Goal: Navigation & Orientation: Find specific page/section

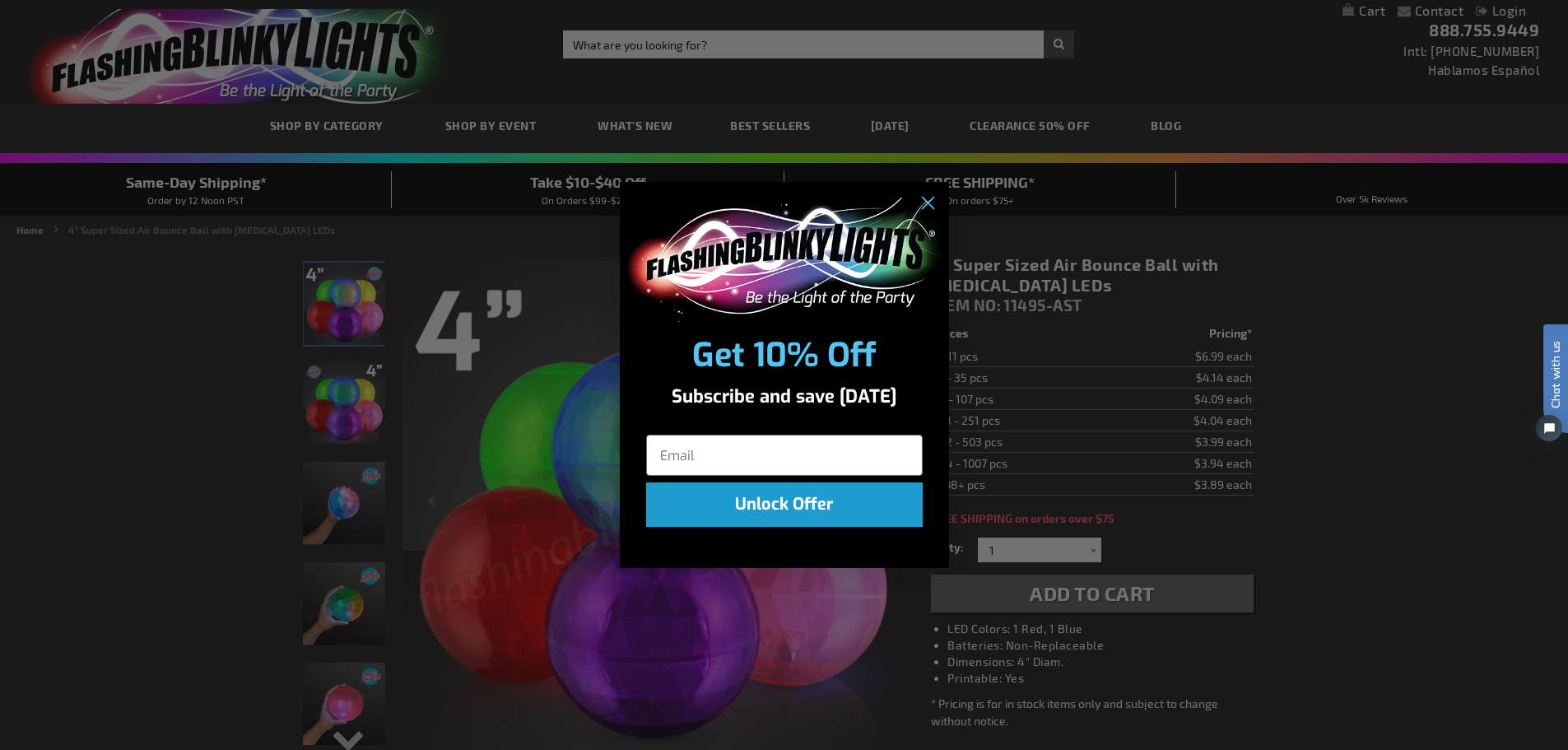
scroll to position [164, 0]
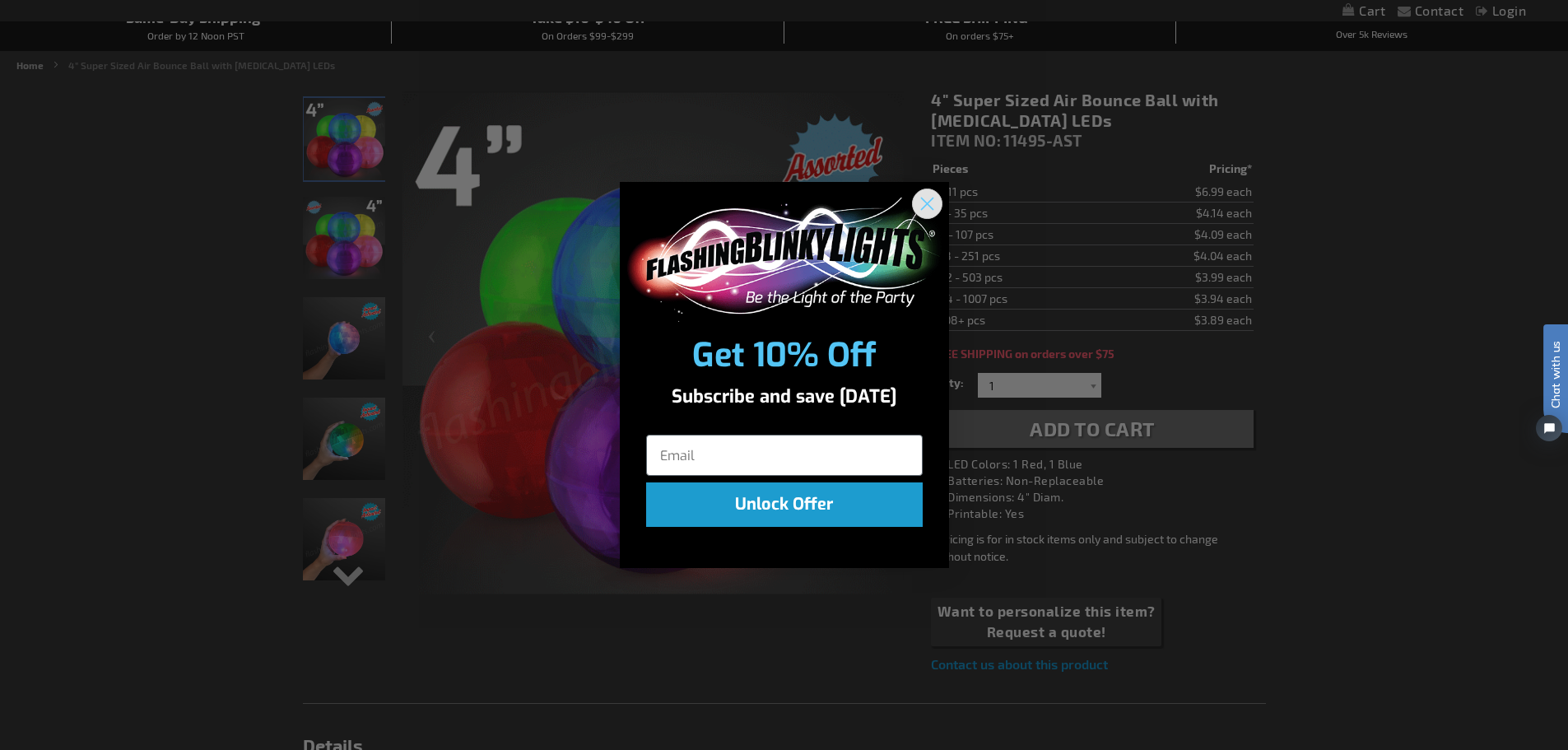
click at [928, 209] on circle "Close dialog" at bounding box center [926, 204] width 27 height 27
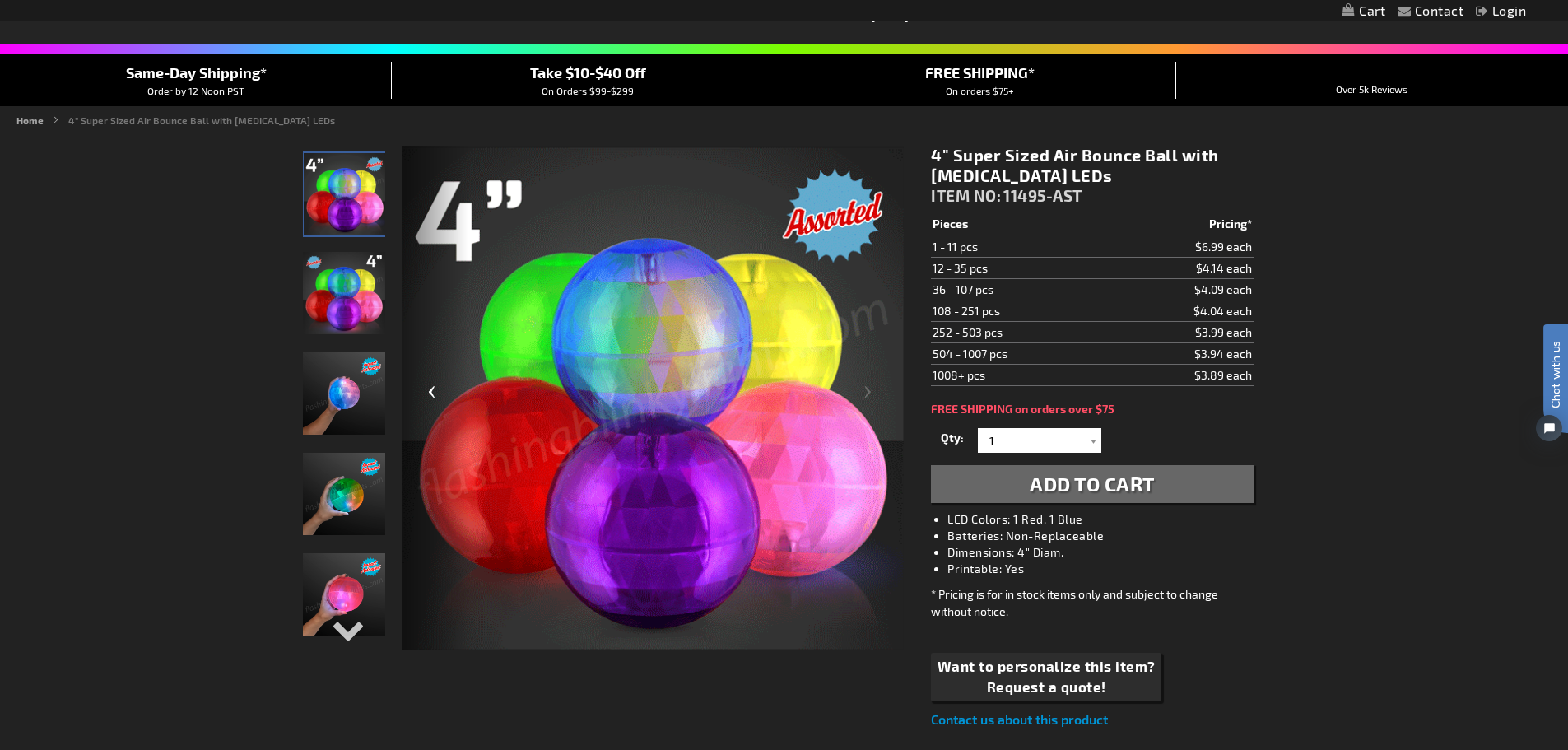
scroll to position [0, 0]
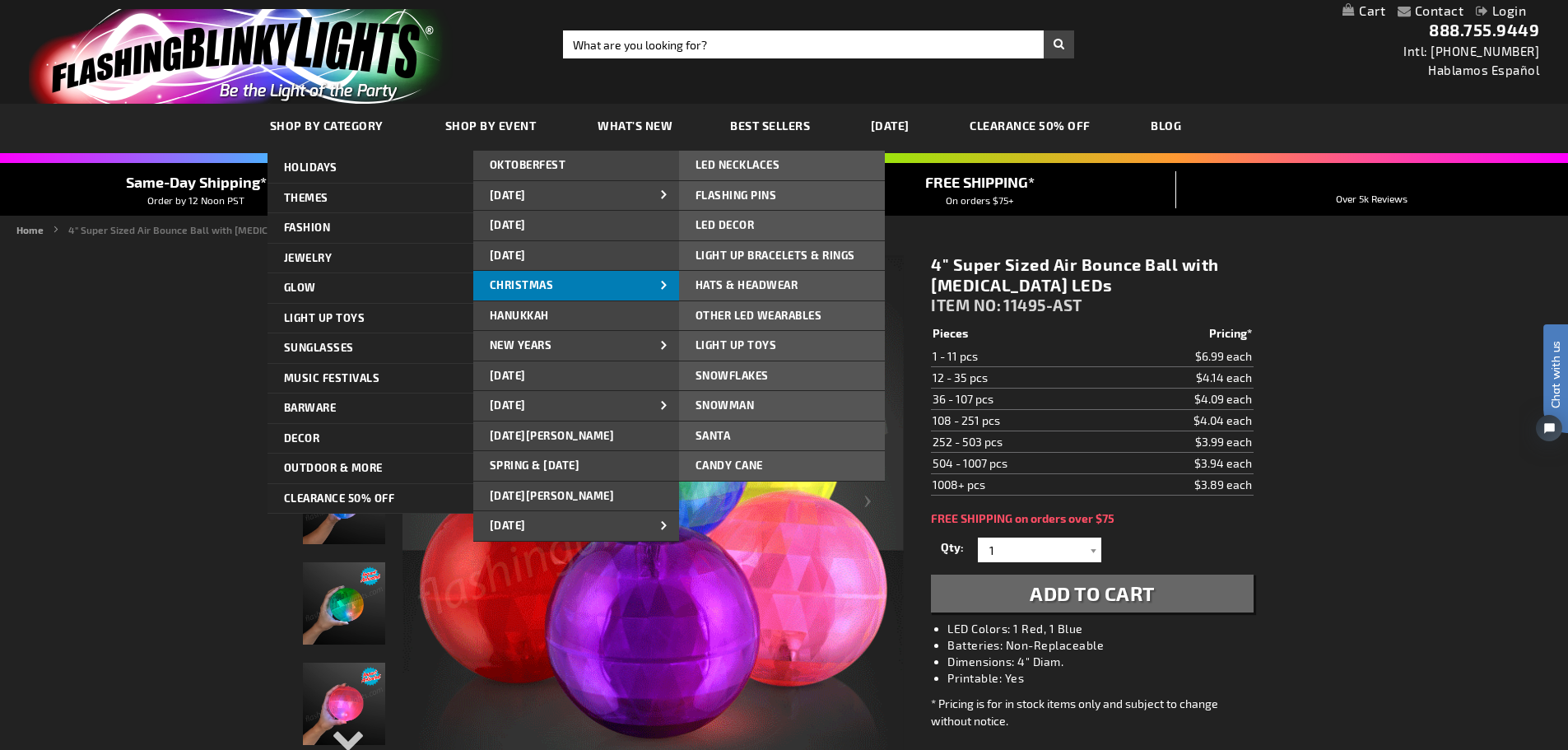
click at [656, 285] on span at bounding box center [665, 286] width 25 height 17
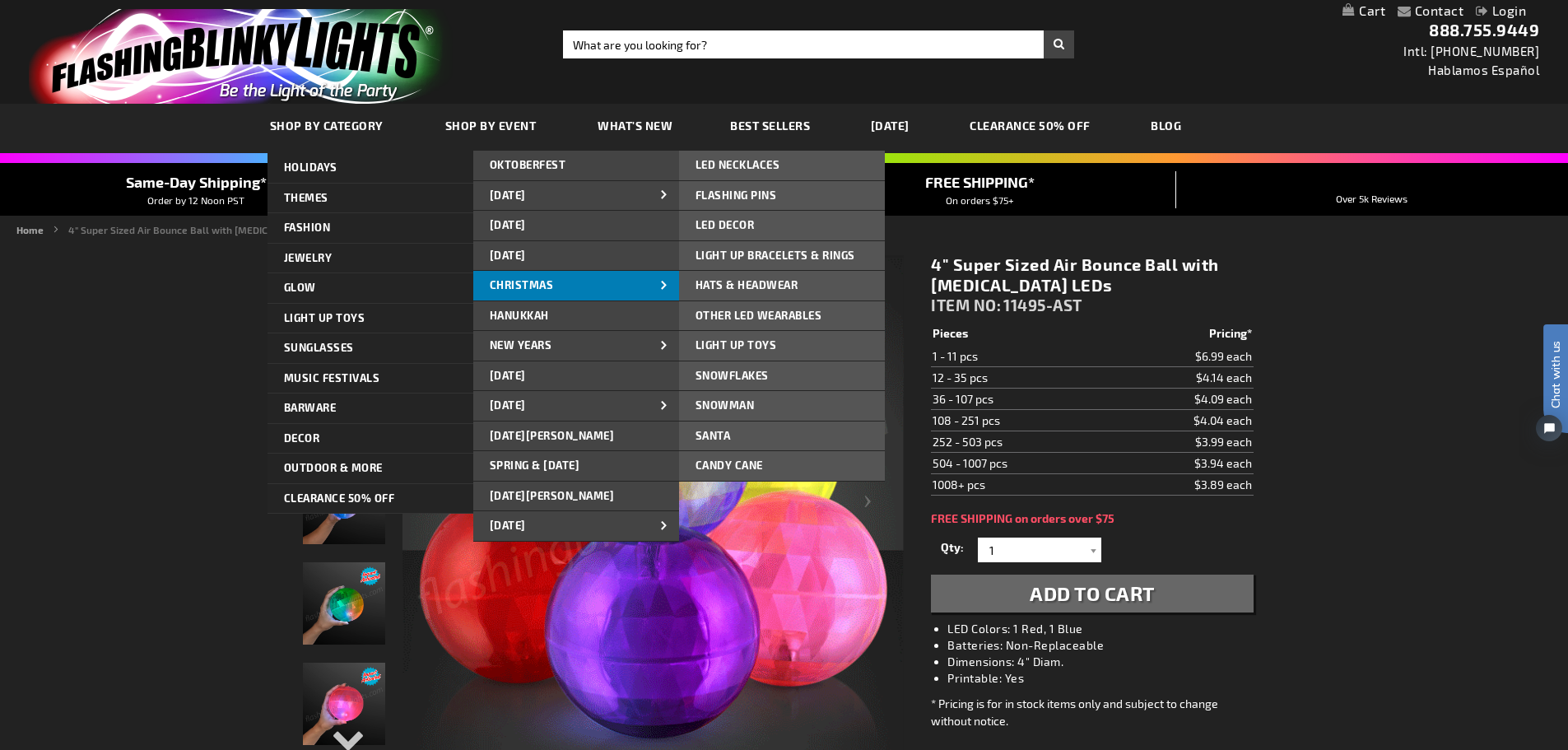
click at [528, 277] on link "CHRISTMAS" at bounding box center [576, 286] width 206 height 30
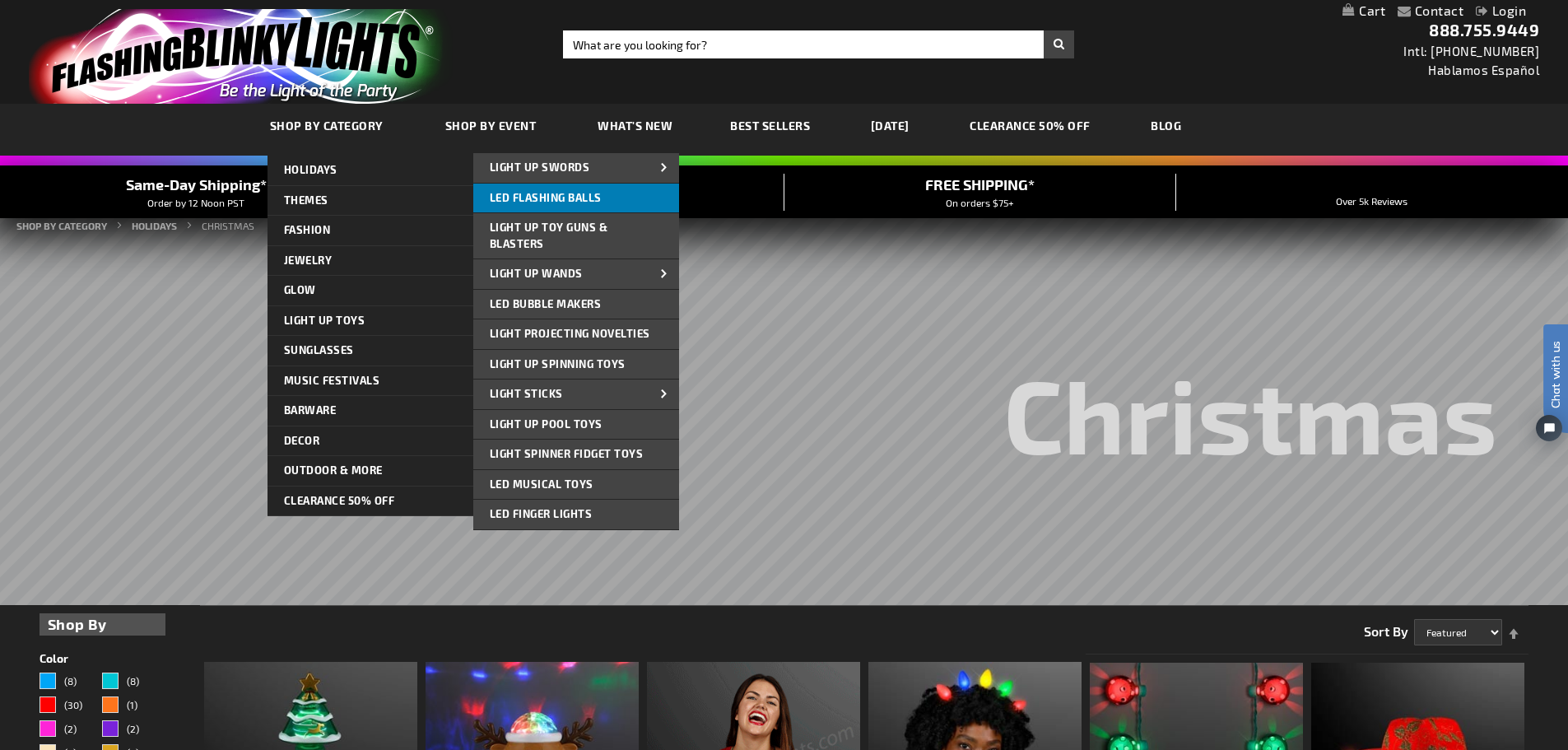
click at [631, 208] on link "LED Flashing Balls" at bounding box center [576, 198] width 206 height 30
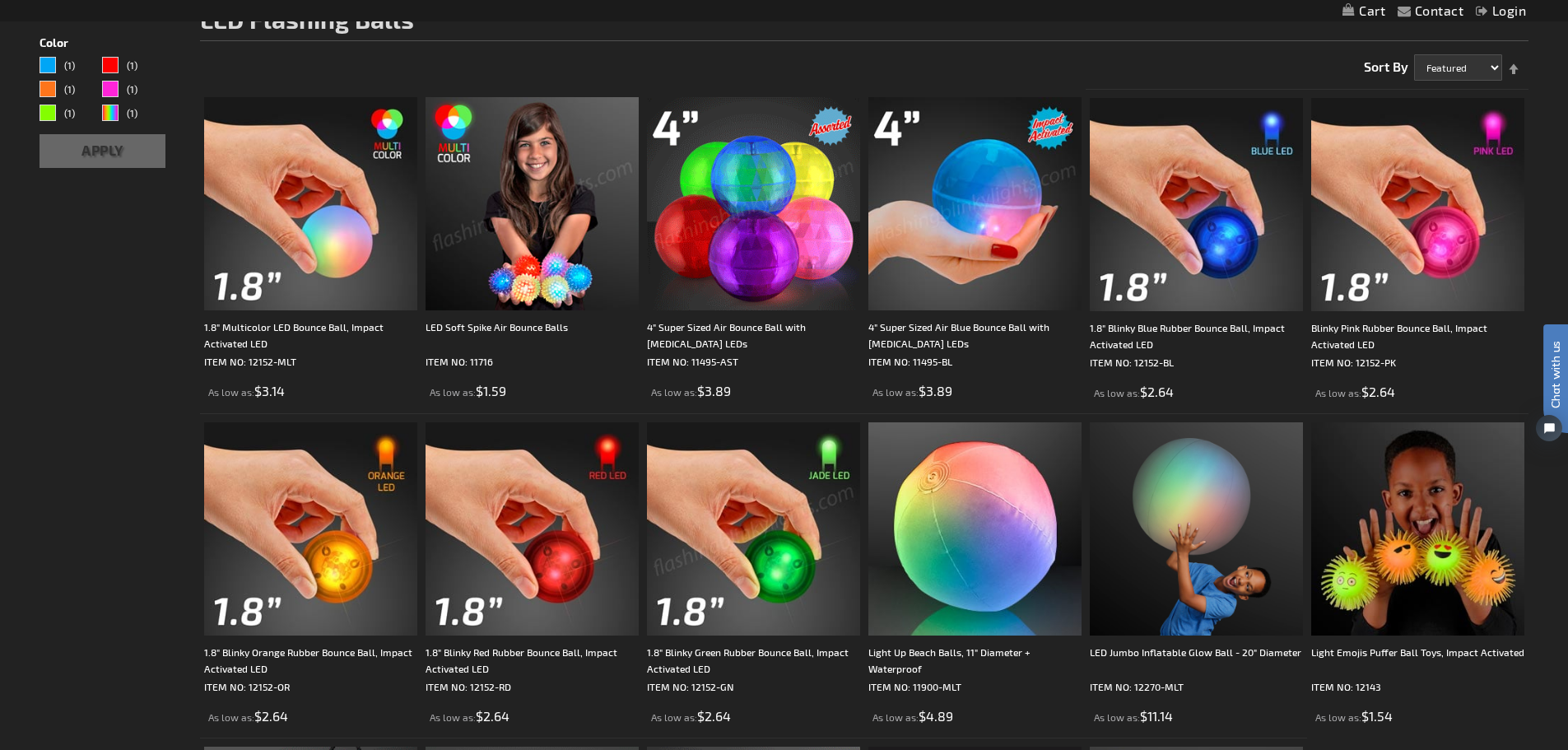
scroll to position [247, 0]
